Goal: Check status: Check status

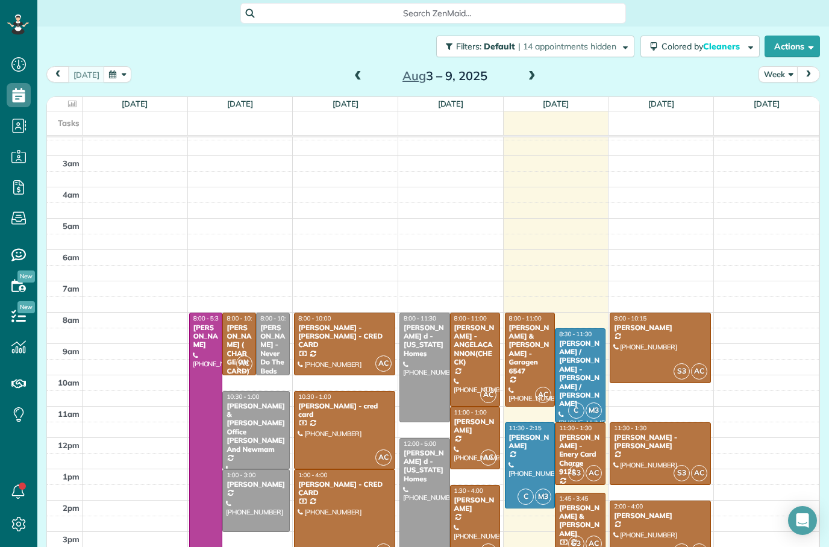
scroll to position [13, 0]
click at [92, 27] on div "Filters: Default | 14 appointments hidden Colored by Cleaners Color by Cleaner …" at bounding box center [433, 47] width 792 height 40
click at [104, 66] on button "button" at bounding box center [118, 74] width 28 height 16
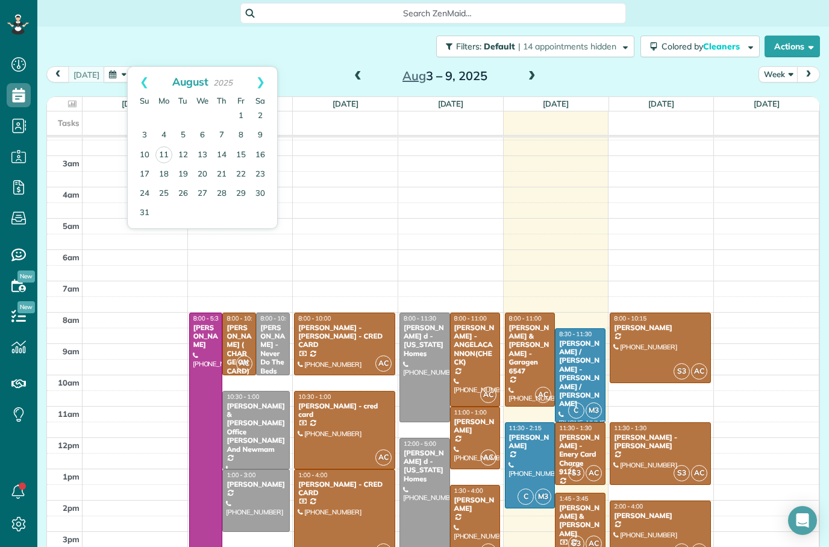
click at [164, 27] on div "Filters: Default | 14 appointments hidden Colored by Cleaners Color by Cleaner …" at bounding box center [433, 47] width 792 height 40
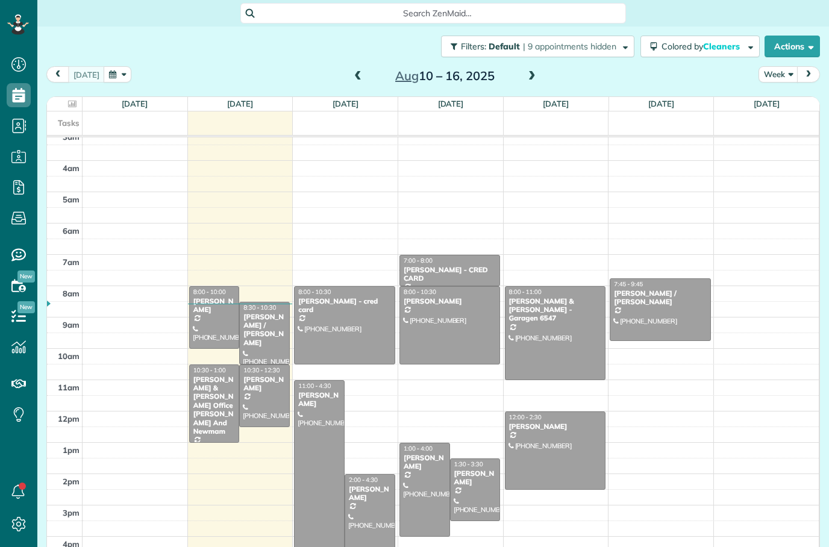
scroll to position [48, 0]
click at [216, 287] on div at bounding box center [214, 317] width 49 height 61
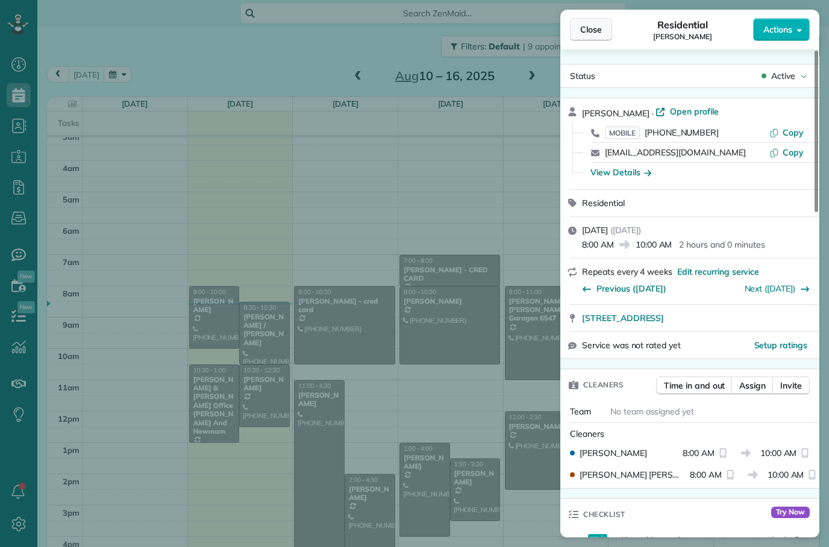
click at [597, 30] on span "Close" at bounding box center [591, 30] width 22 height 12
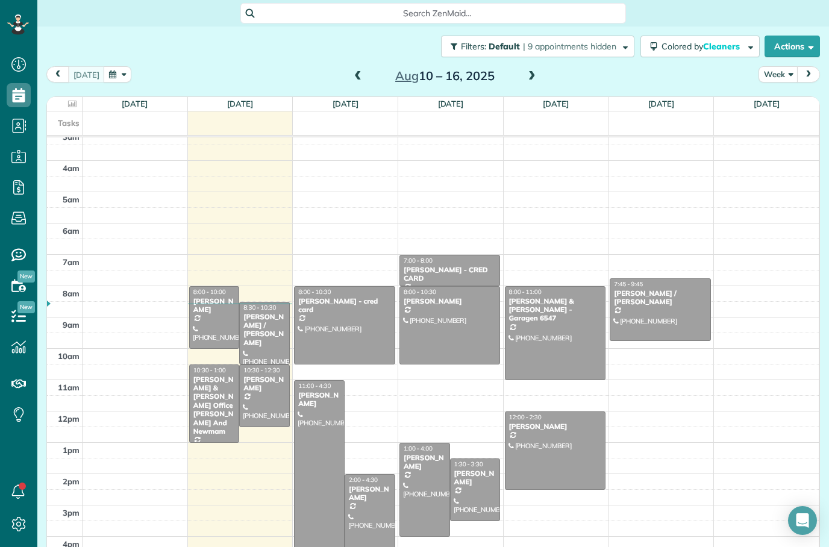
click at [206, 287] on div at bounding box center [214, 317] width 49 height 61
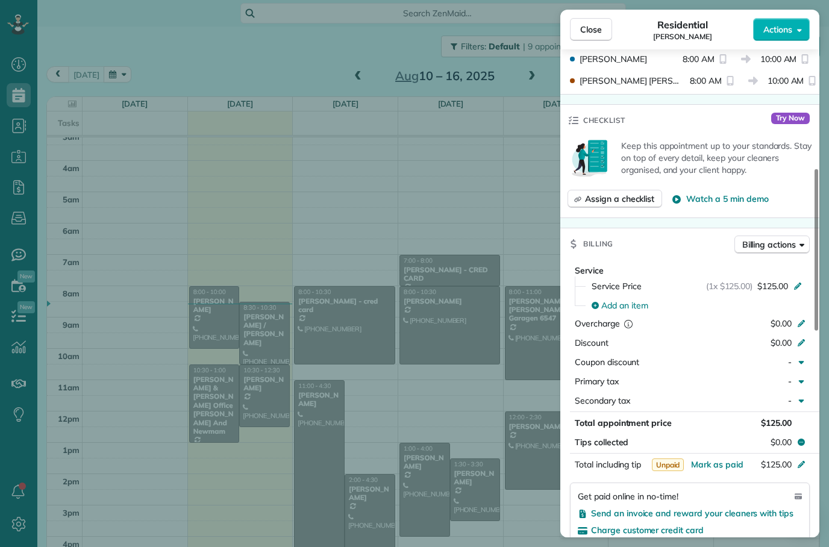
scroll to position [393, 0]
